Goal: Task Accomplishment & Management: Manage account settings

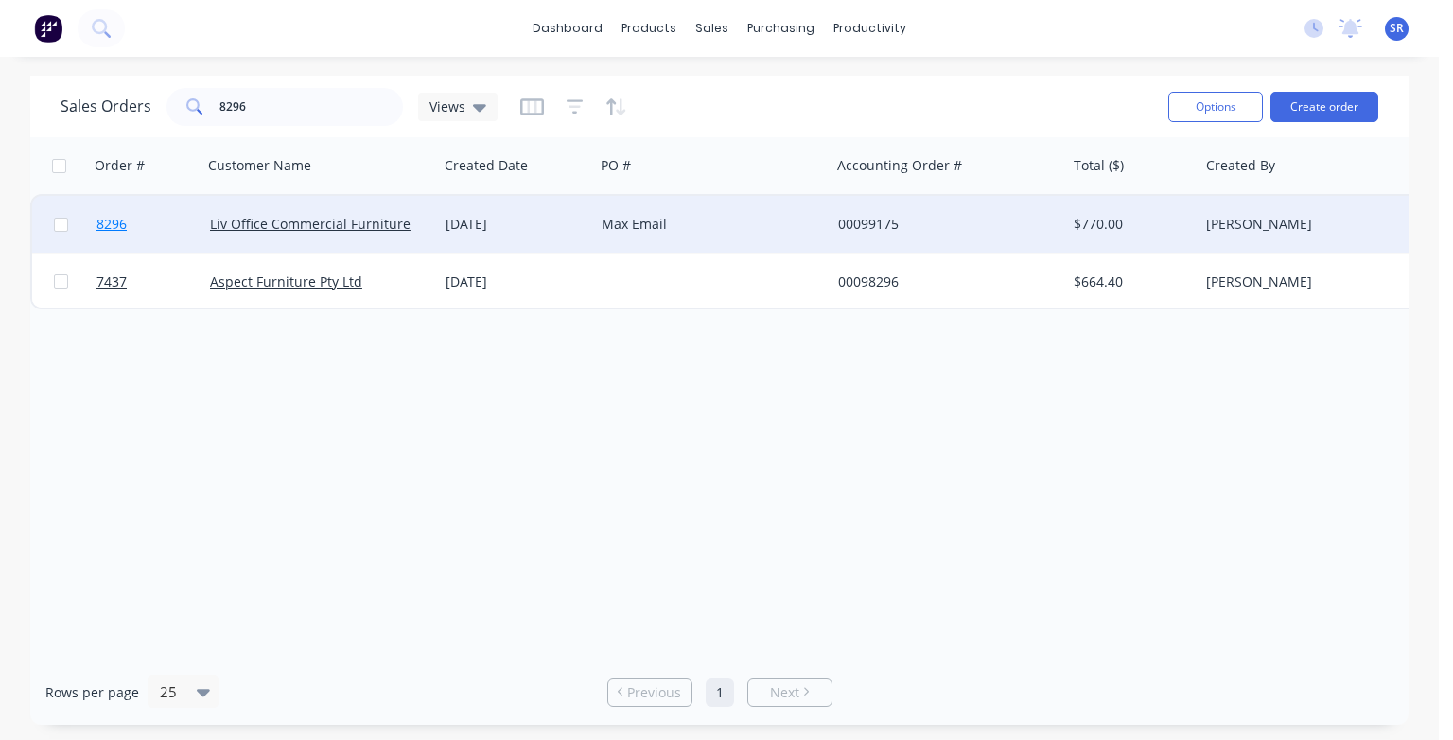
click at [125, 223] on span "8296" at bounding box center [112, 224] width 30 height 19
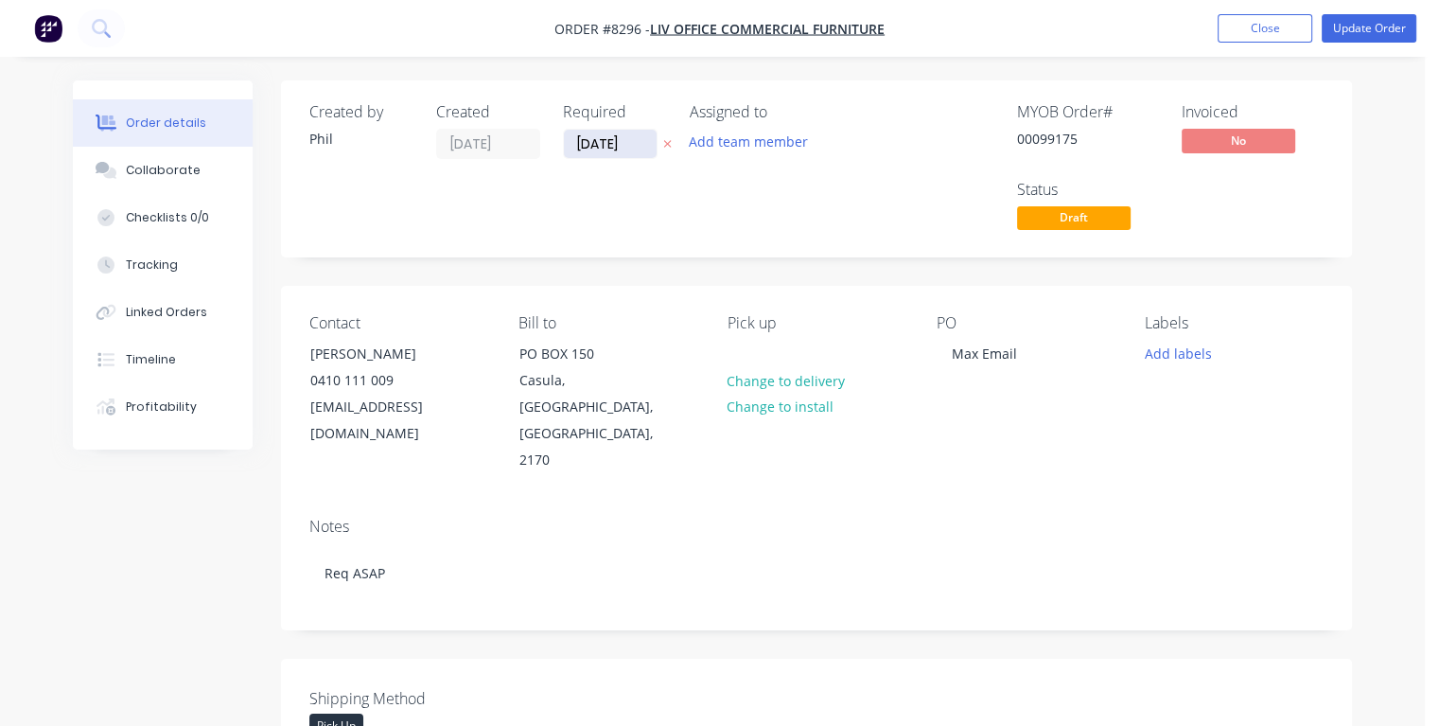
click at [643, 141] on input "[DATE]" at bounding box center [610, 144] width 93 height 28
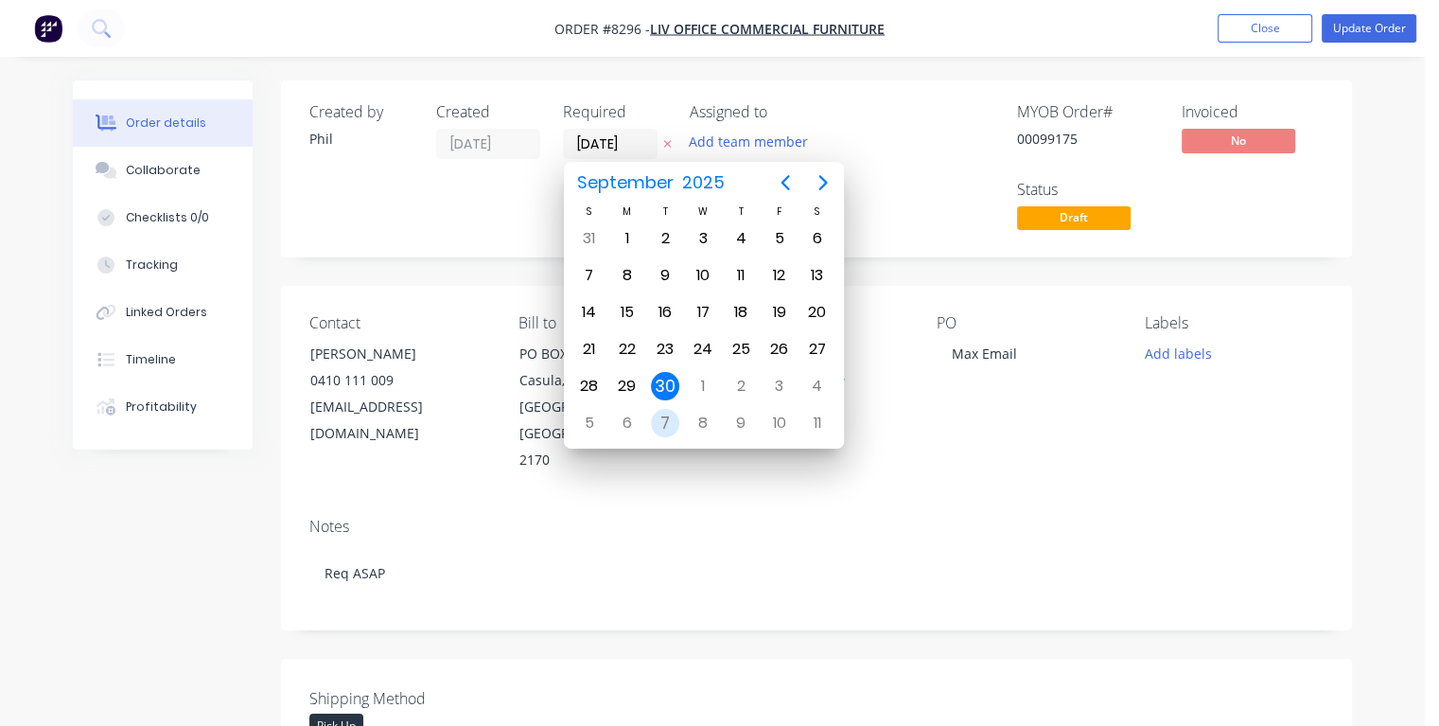
click at [661, 413] on div "7" at bounding box center [665, 423] width 28 height 28
type input "[DATE]"
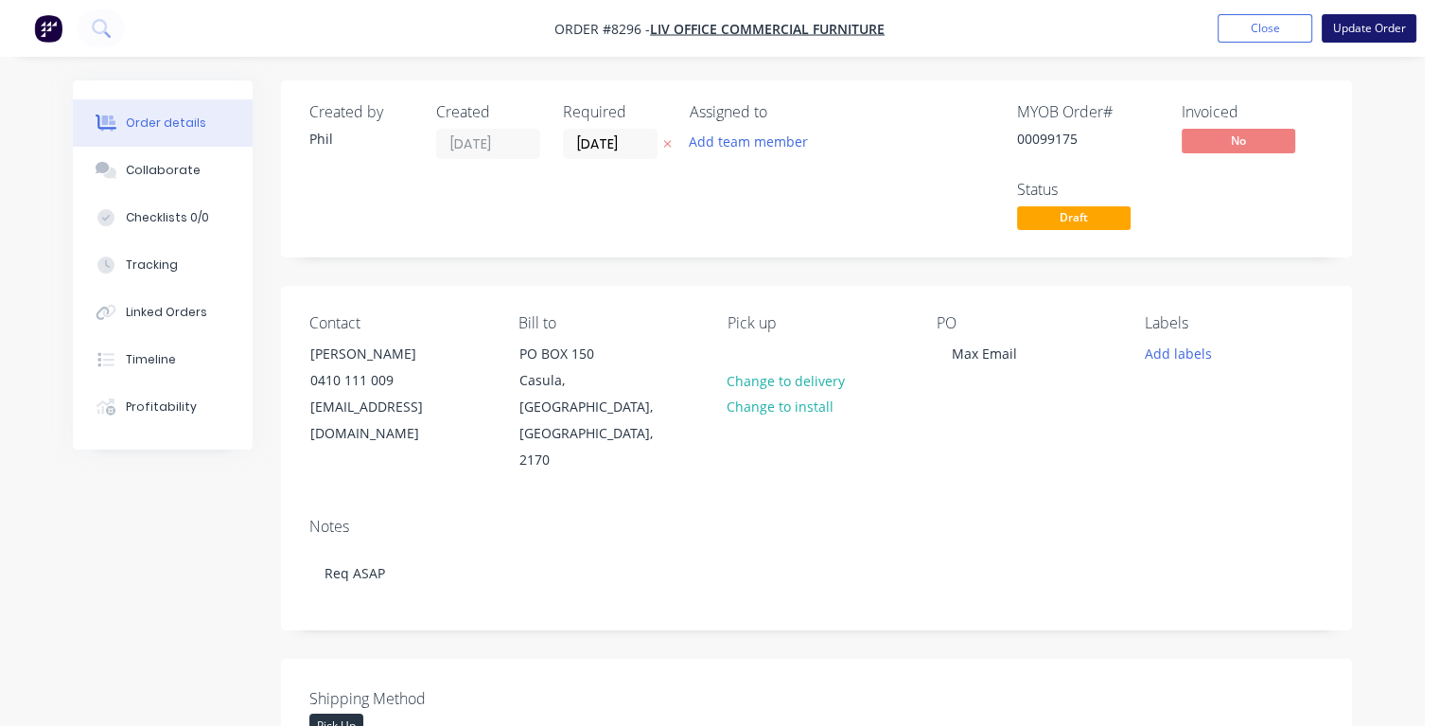
click at [1363, 24] on button "Update Order" at bounding box center [1369, 28] width 95 height 28
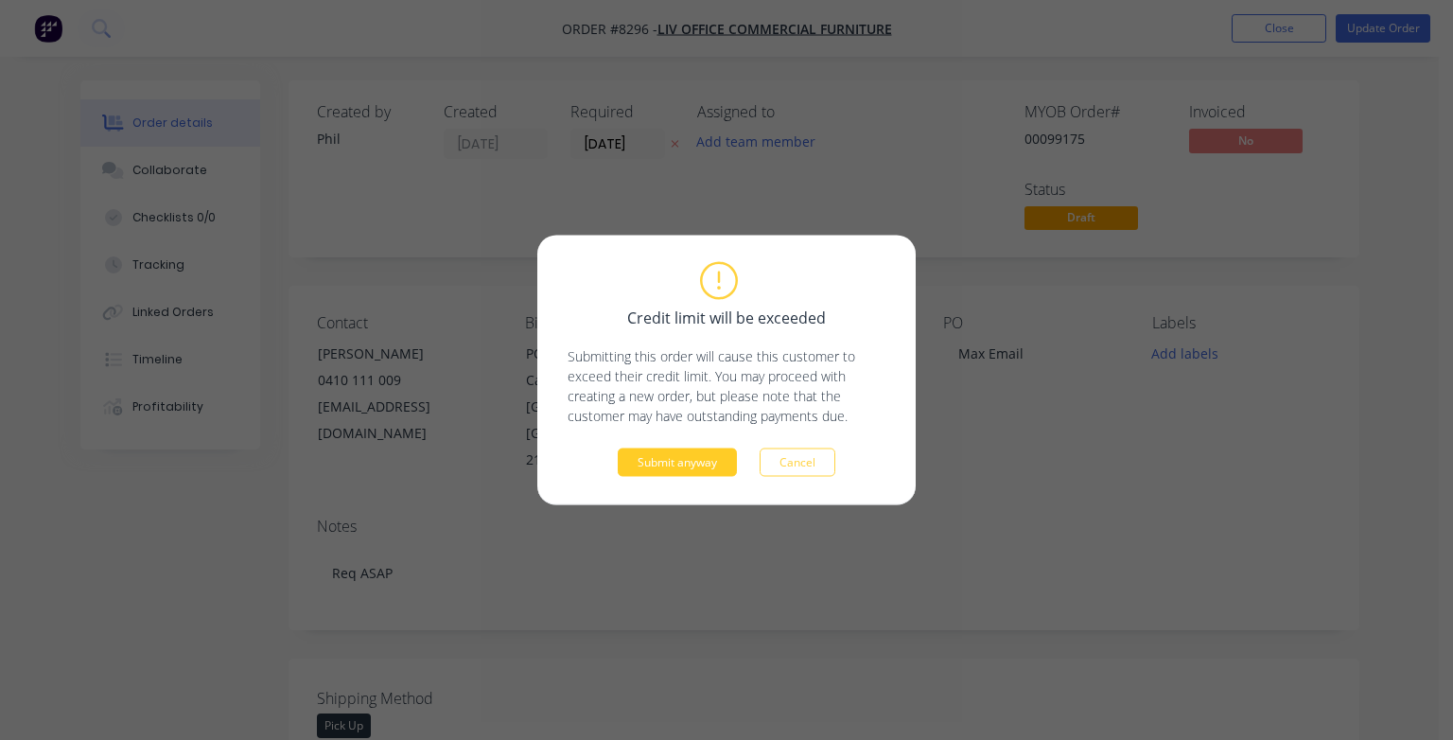
click at [671, 467] on button "Submit anyway" at bounding box center [677, 463] width 119 height 28
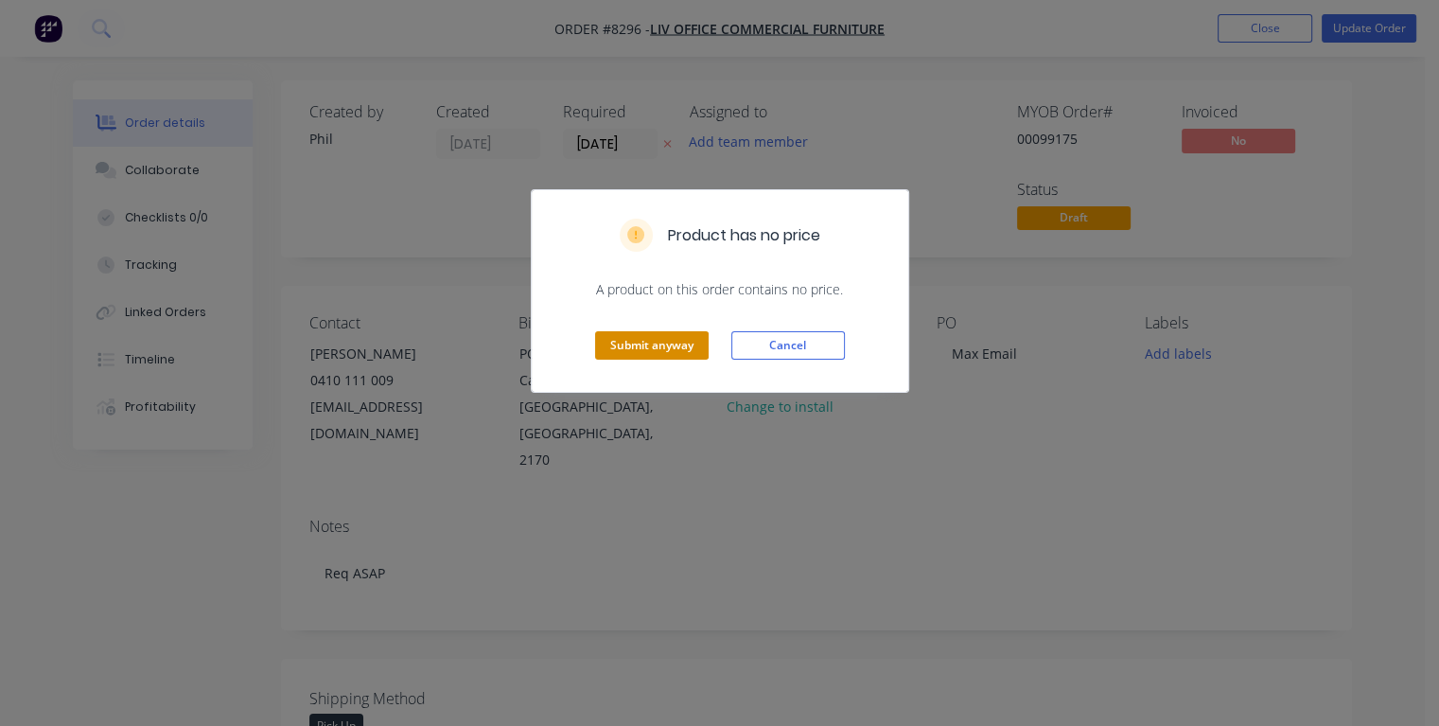
click at [641, 345] on button "Submit anyway" at bounding box center [652, 345] width 114 height 28
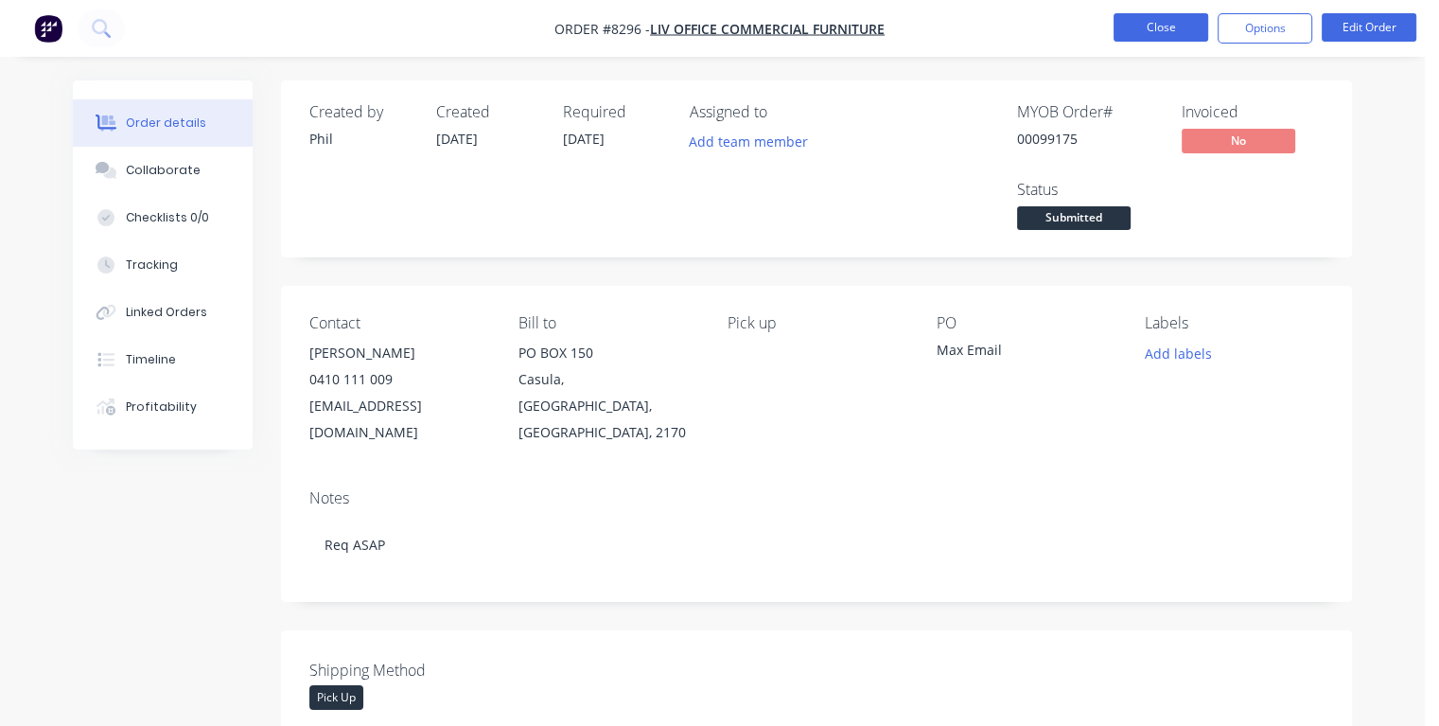
click at [1177, 19] on button "Close" at bounding box center [1161, 27] width 95 height 28
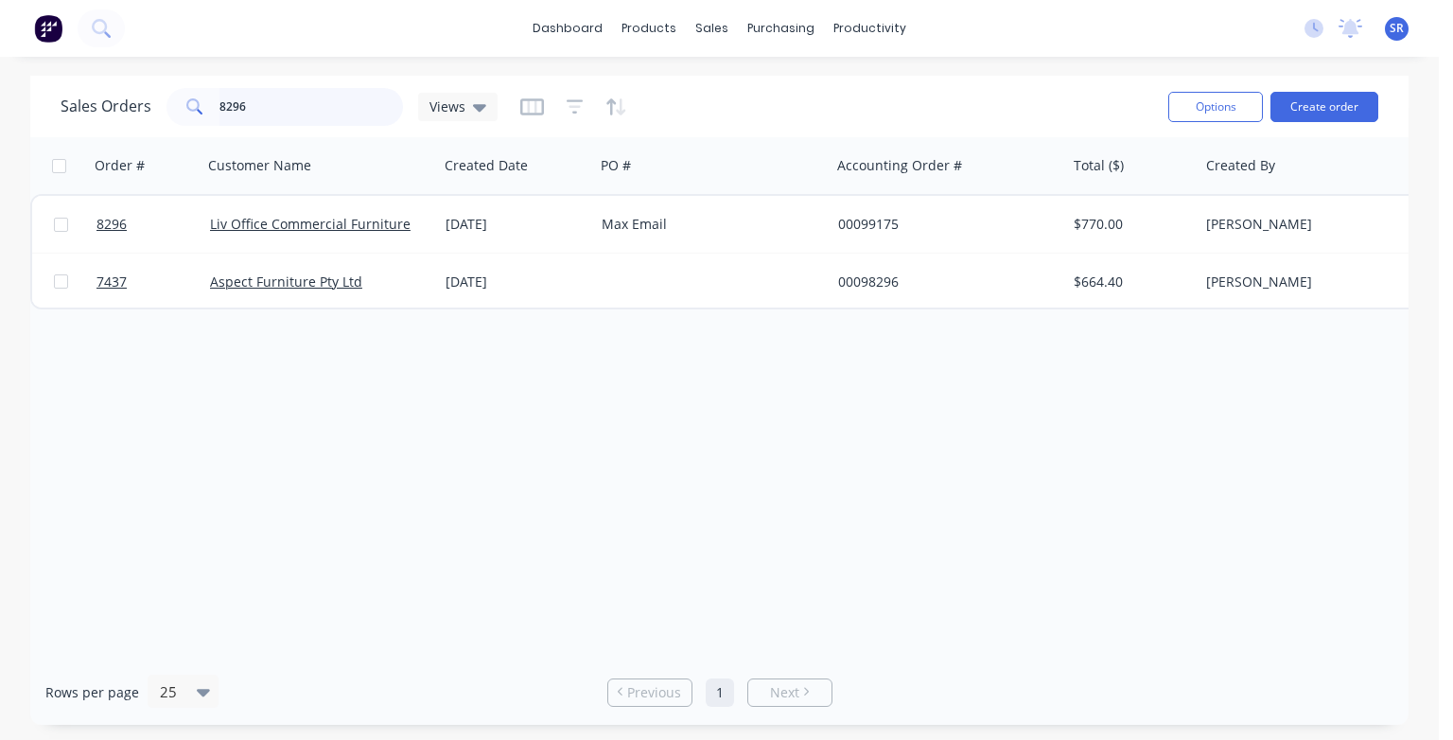
click at [290, 93] on input "8296" at bounding box center [312, 107] width 185 height 38
type input "8"
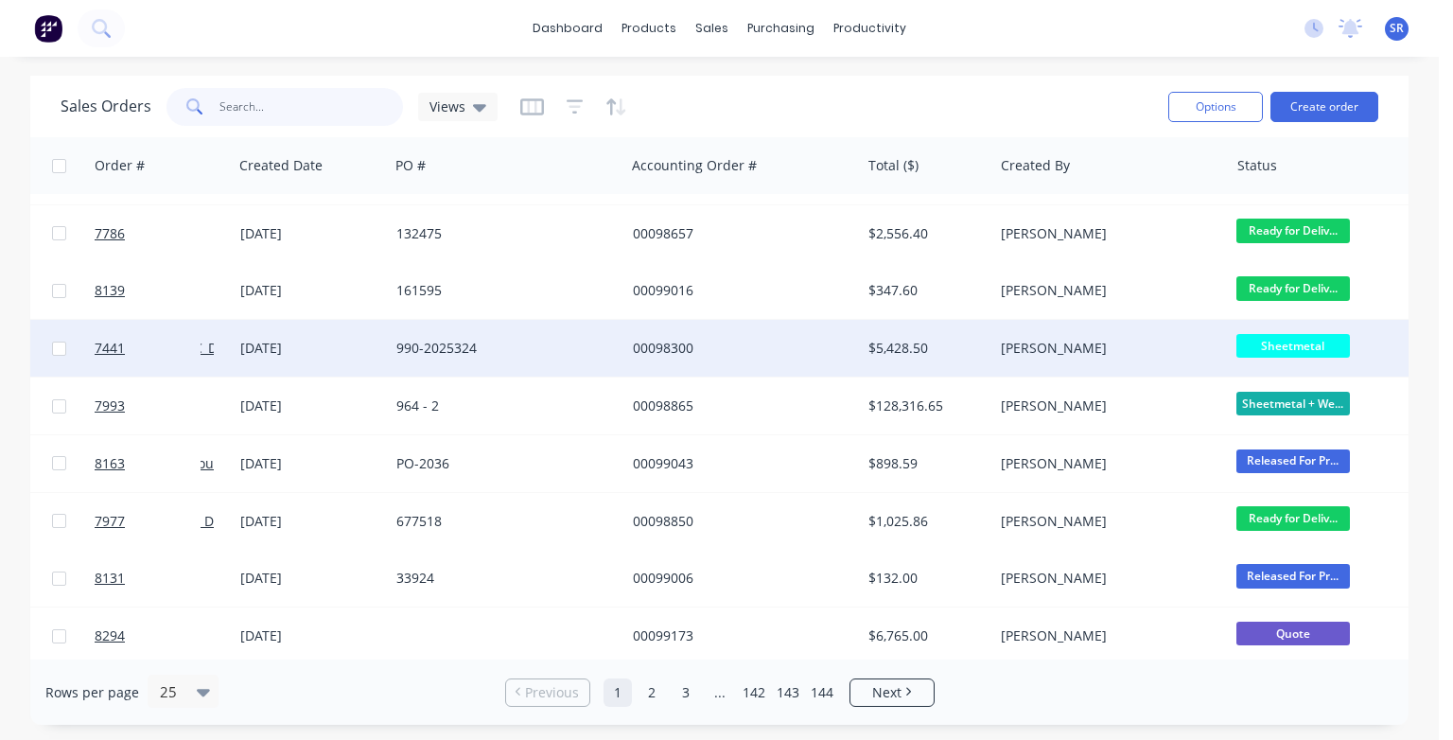
scroll to position [980, 205]
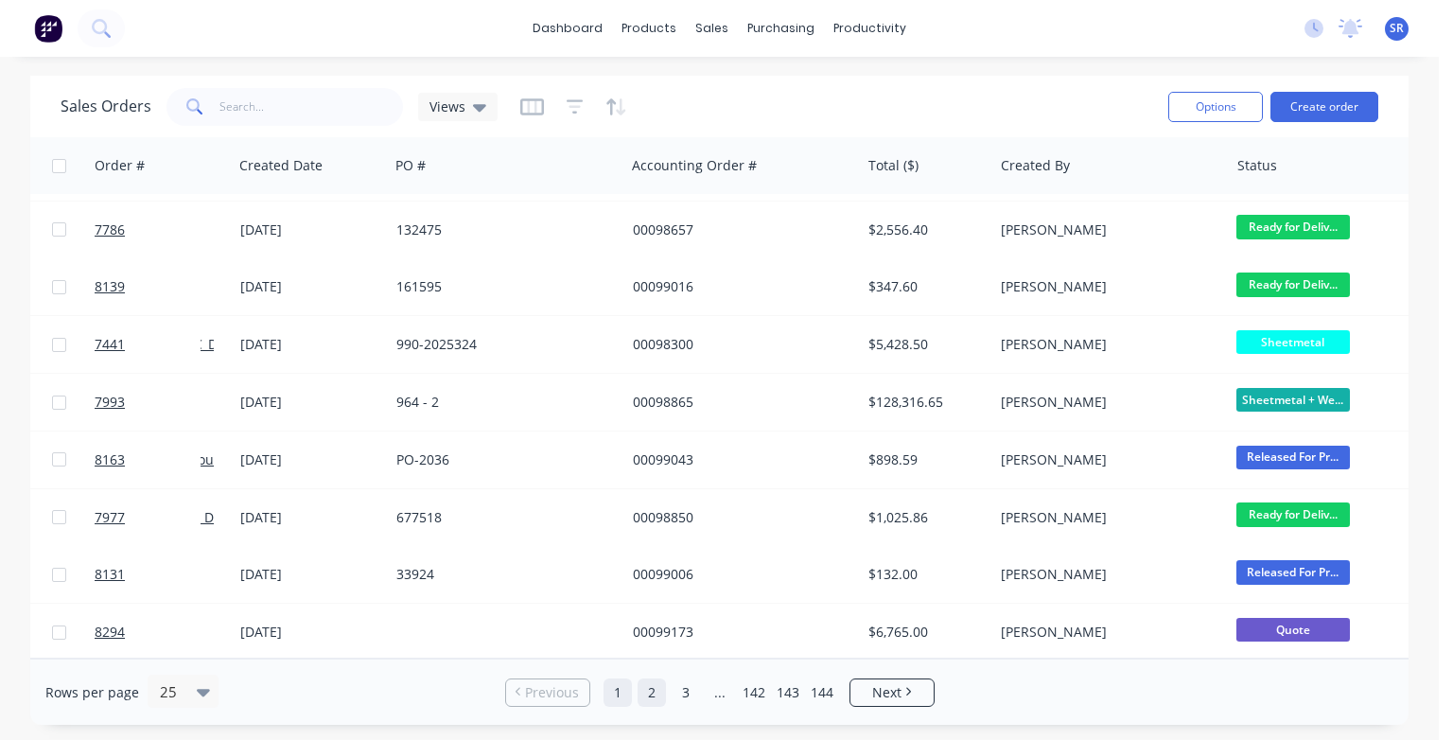
click at [659, 695] on link "2" at bounding box center [652, 692] width 28 height 28
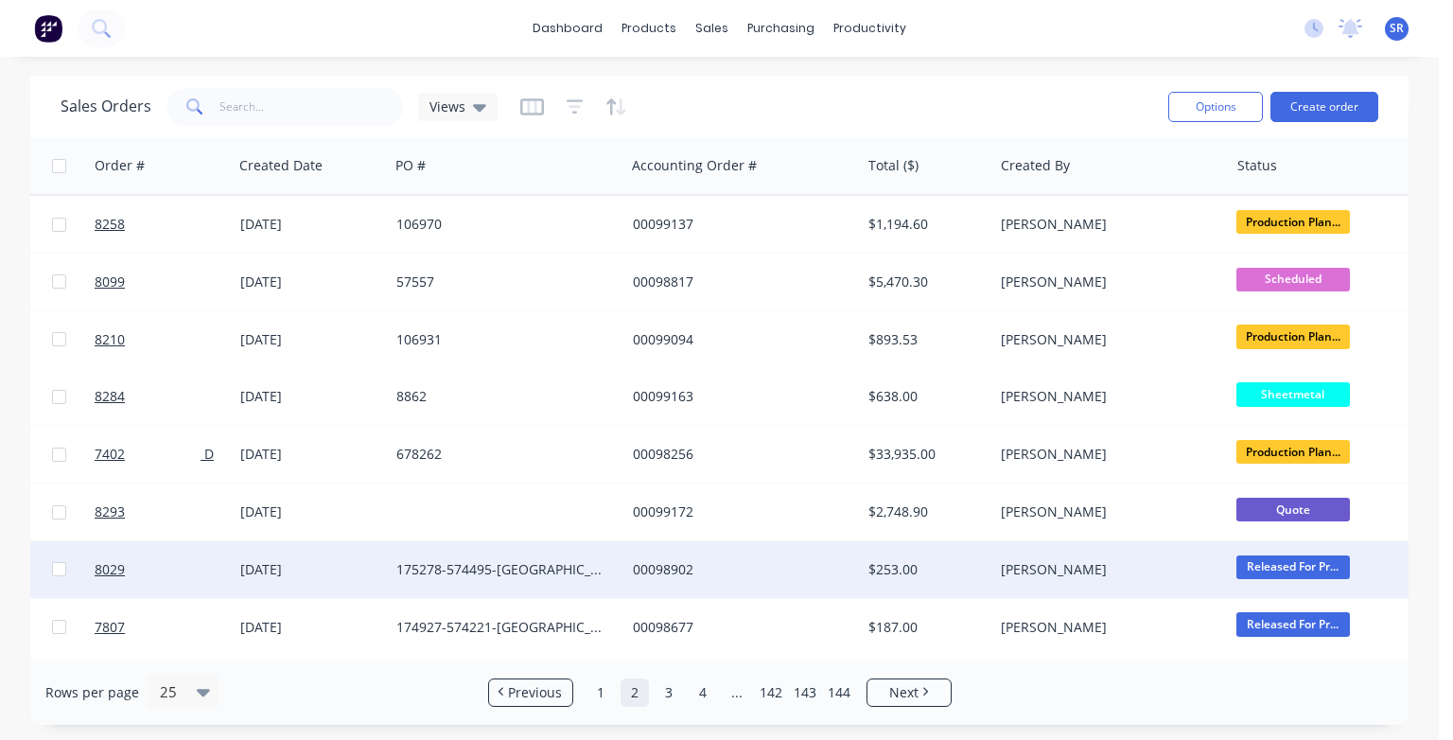
scroll to position [0, 205]
